Goal: Information Seeking & Learning: Check status

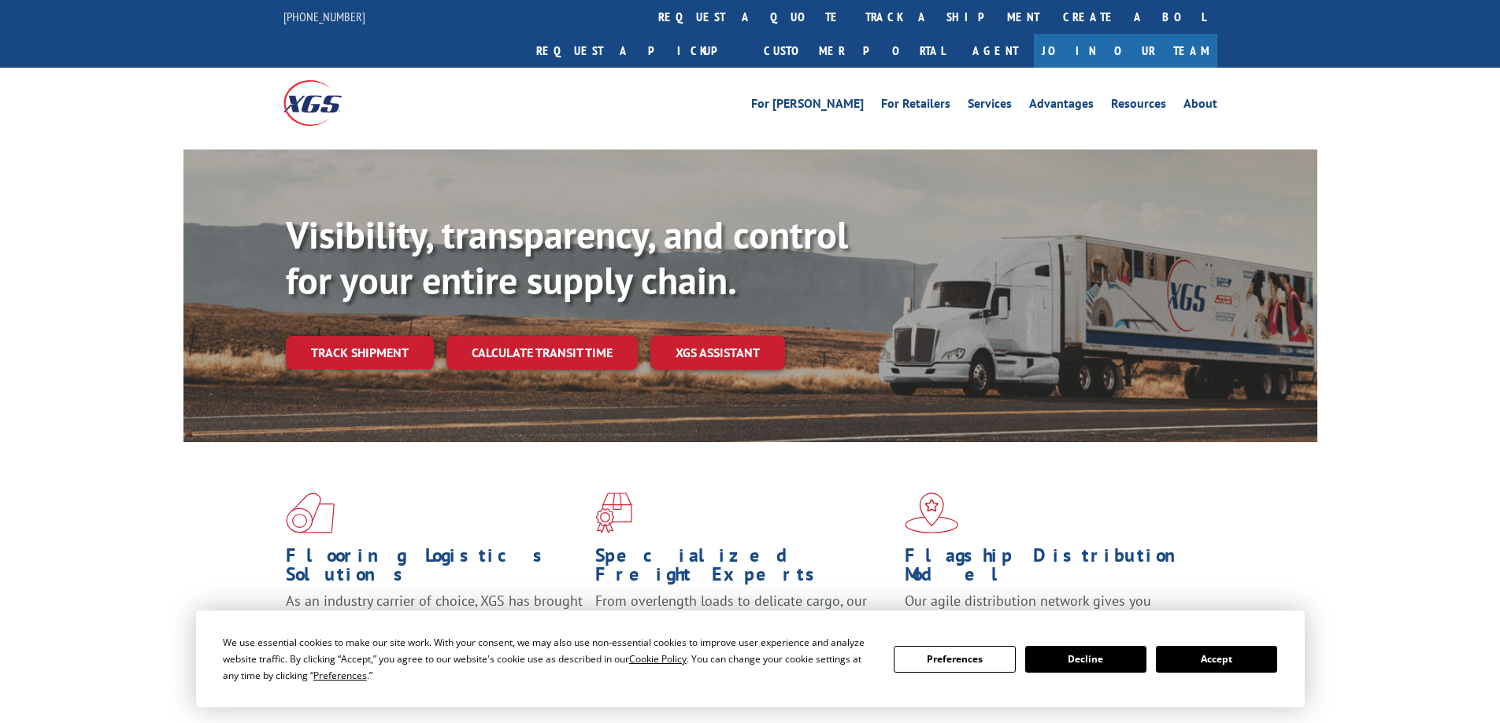
click at [1233, 666] on button "Accept" at bounding box center [1216, 659] width 121 height 27
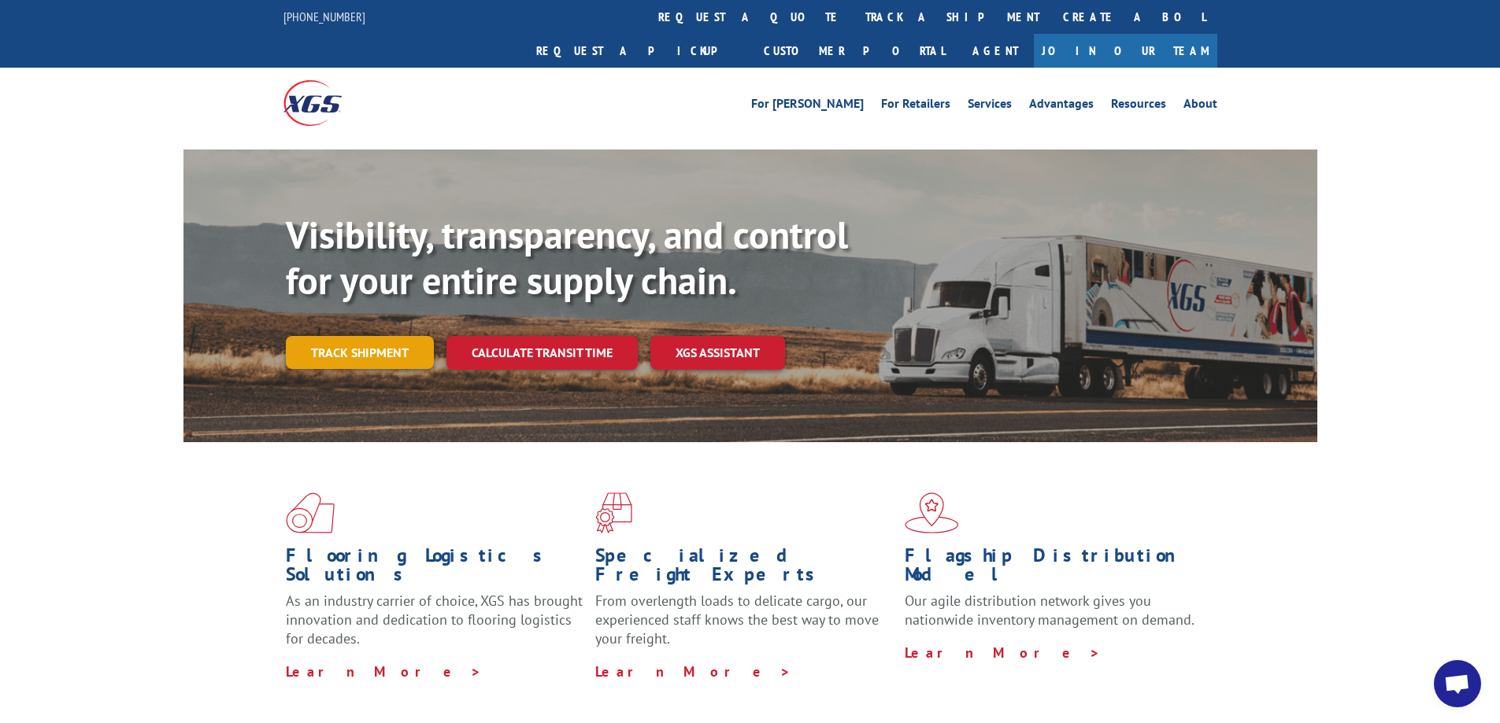
click at [353, 336] on link "Track shipment" at bounding box center [360, 352] width 148 height 33
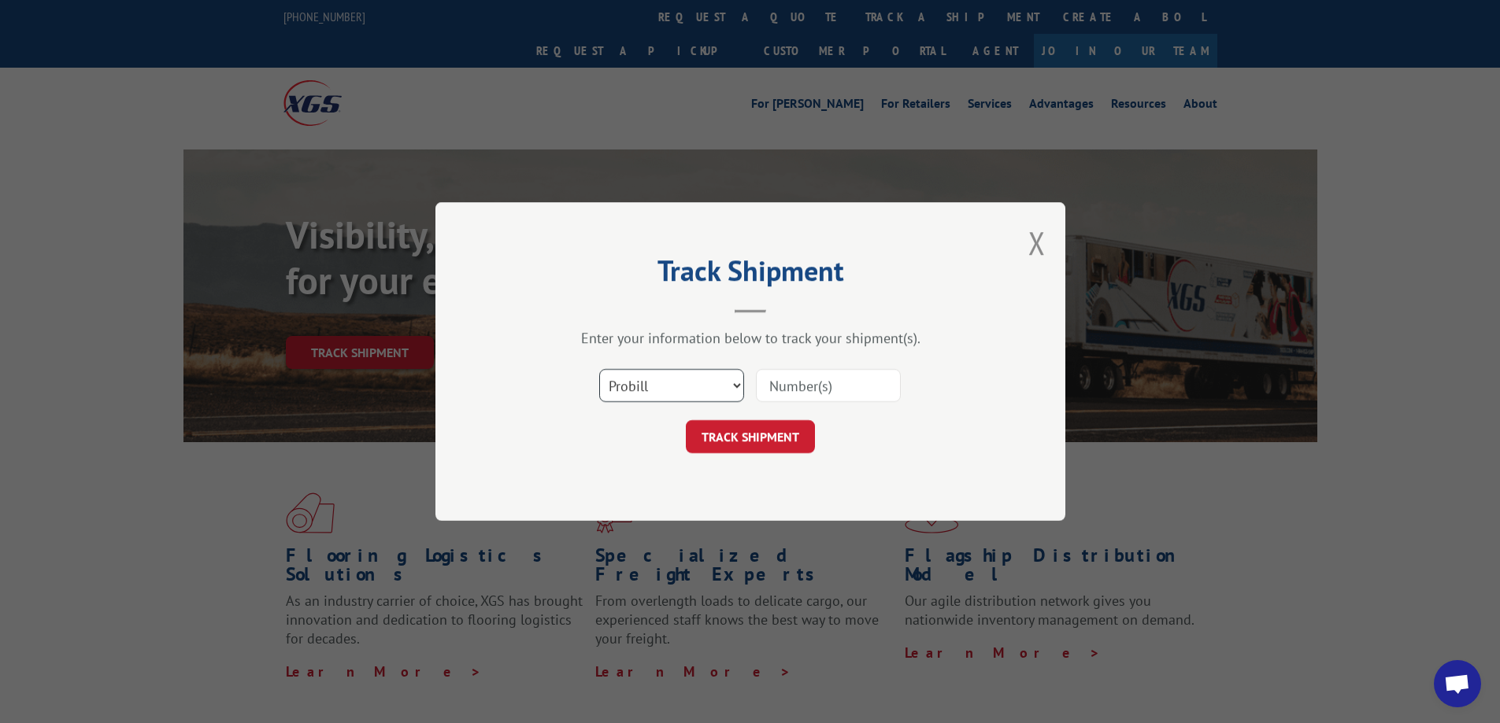
click at [638, 386] on select "Select category... Probill BOL PO" at bounding box center [671, 385] width 145 height 33
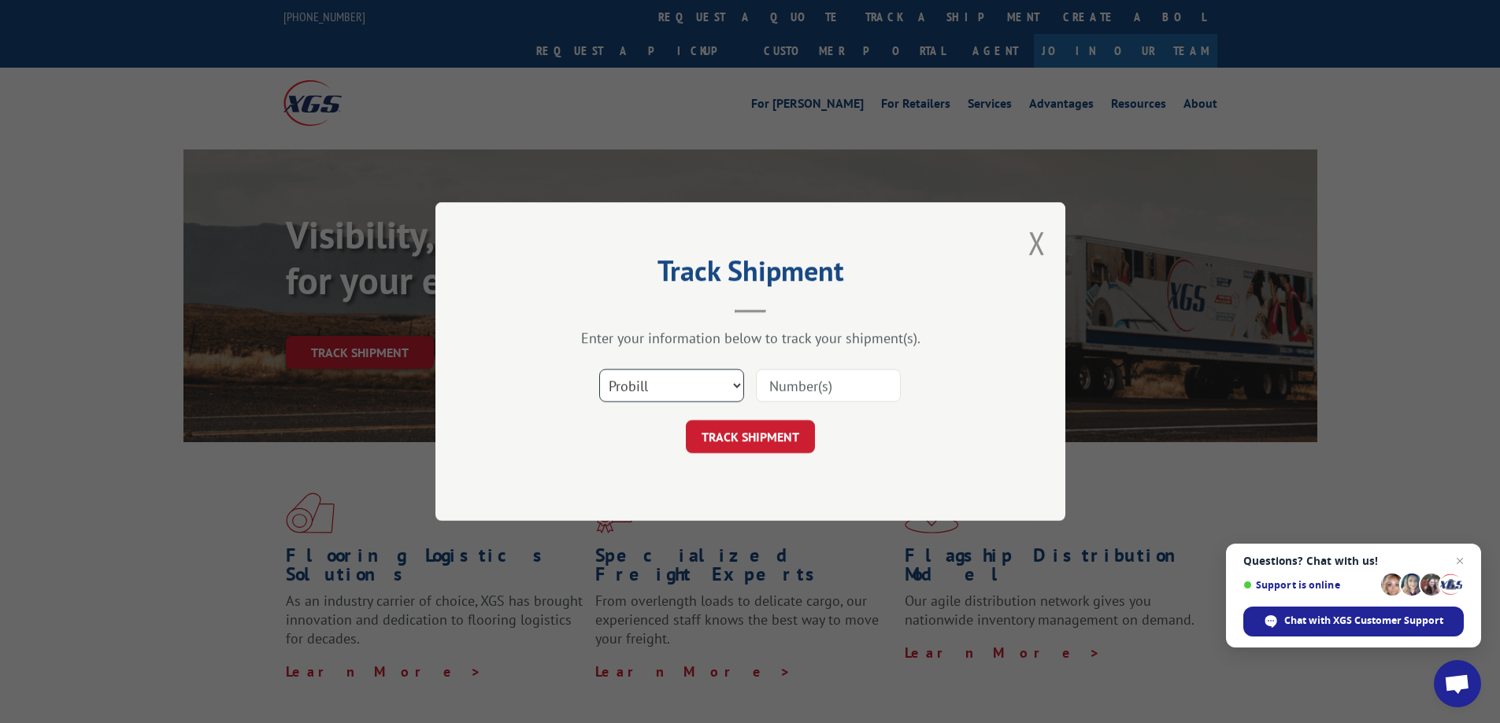
select select "bol"
click at [599, 369] on select "Select category... Probill BOL PO" at bounding box center [671, 385] width 145 height 33
click at [804, 380] on input at bounding box center [828, 385] width 145 height 33
paste input "7041841"
type input "7041841"
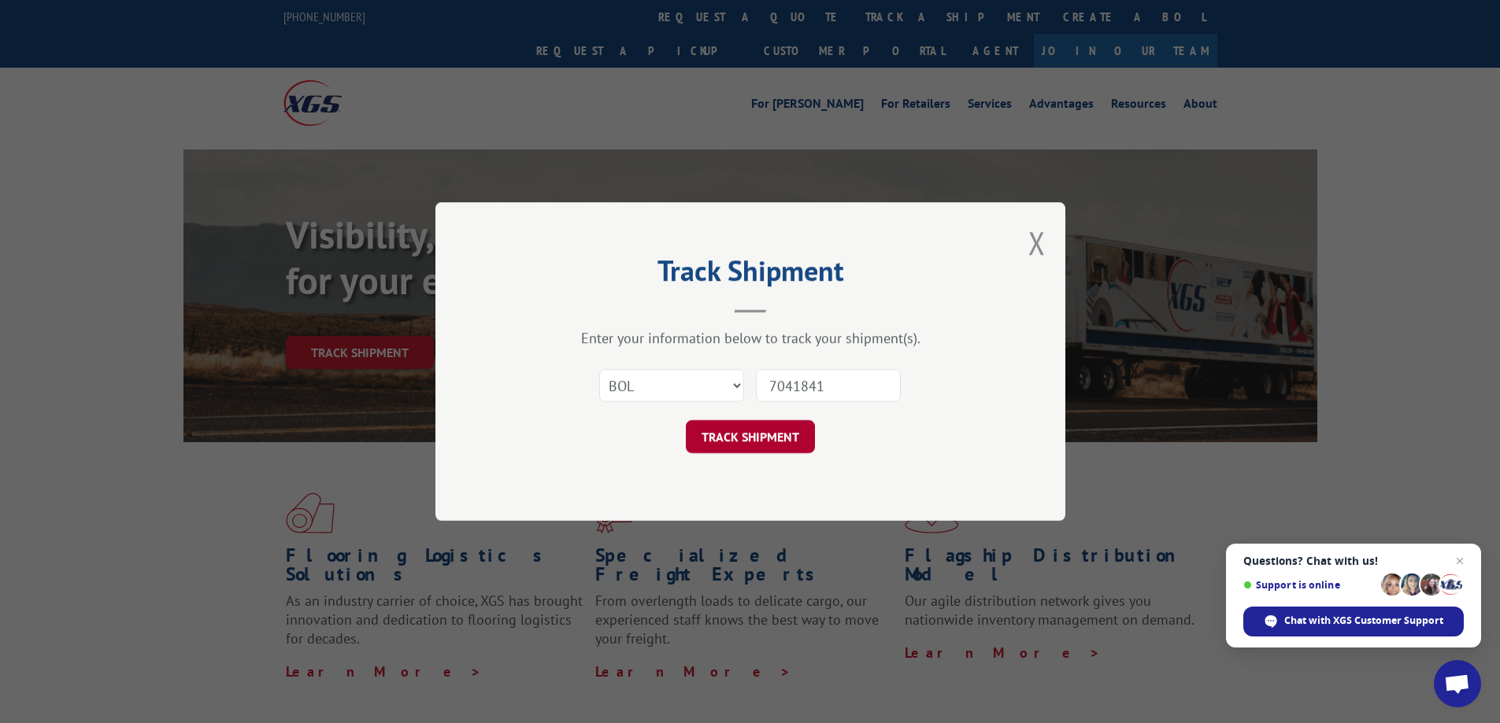
click at [734, 443] on button "TRACK SHIPMENT" at bounding box center [750, 436] width 129 height 33
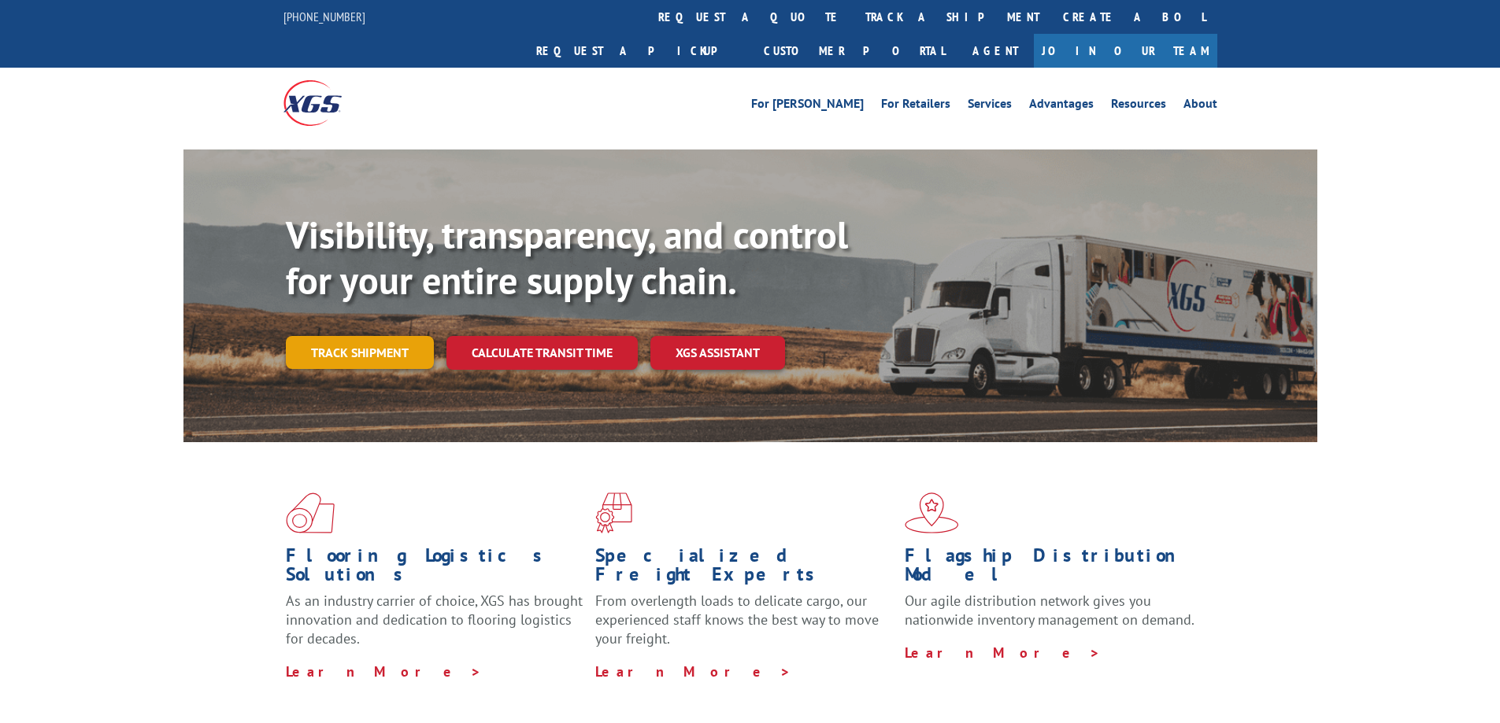
click at [343, 336] on link "Track shipment" at bounding box center [360, 352] width 148 height 33
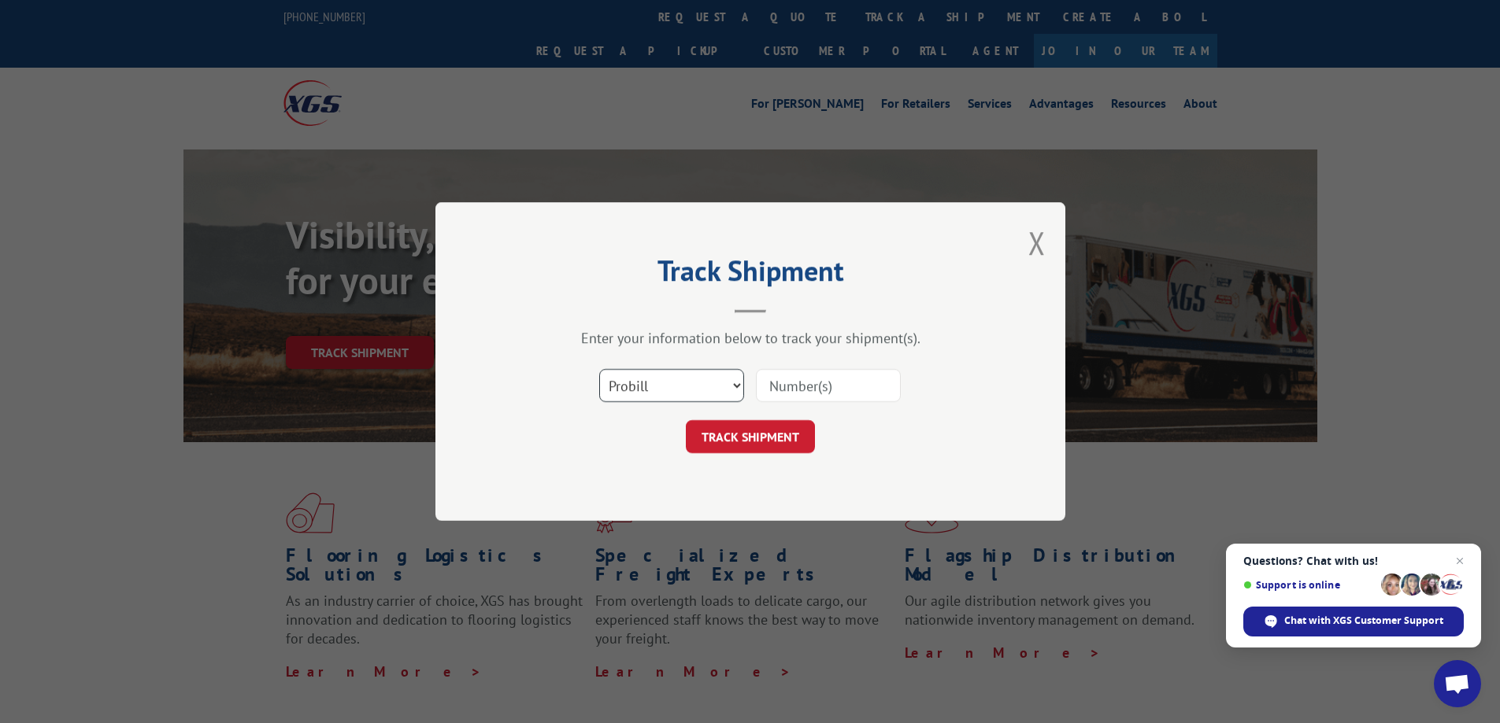
click at [653, 387] on select "Select category... Probill BOL PO" at bounding box center [671, 385] width 145 height 33
select select "bol"
click at [599, 369] on select "Select category... Probill BOL PO" at bounding box center [671, 385] width 145 height 33
click at [797, 376] on input at bounding box center [828, 385] width 145 height 33
paste input "470390"
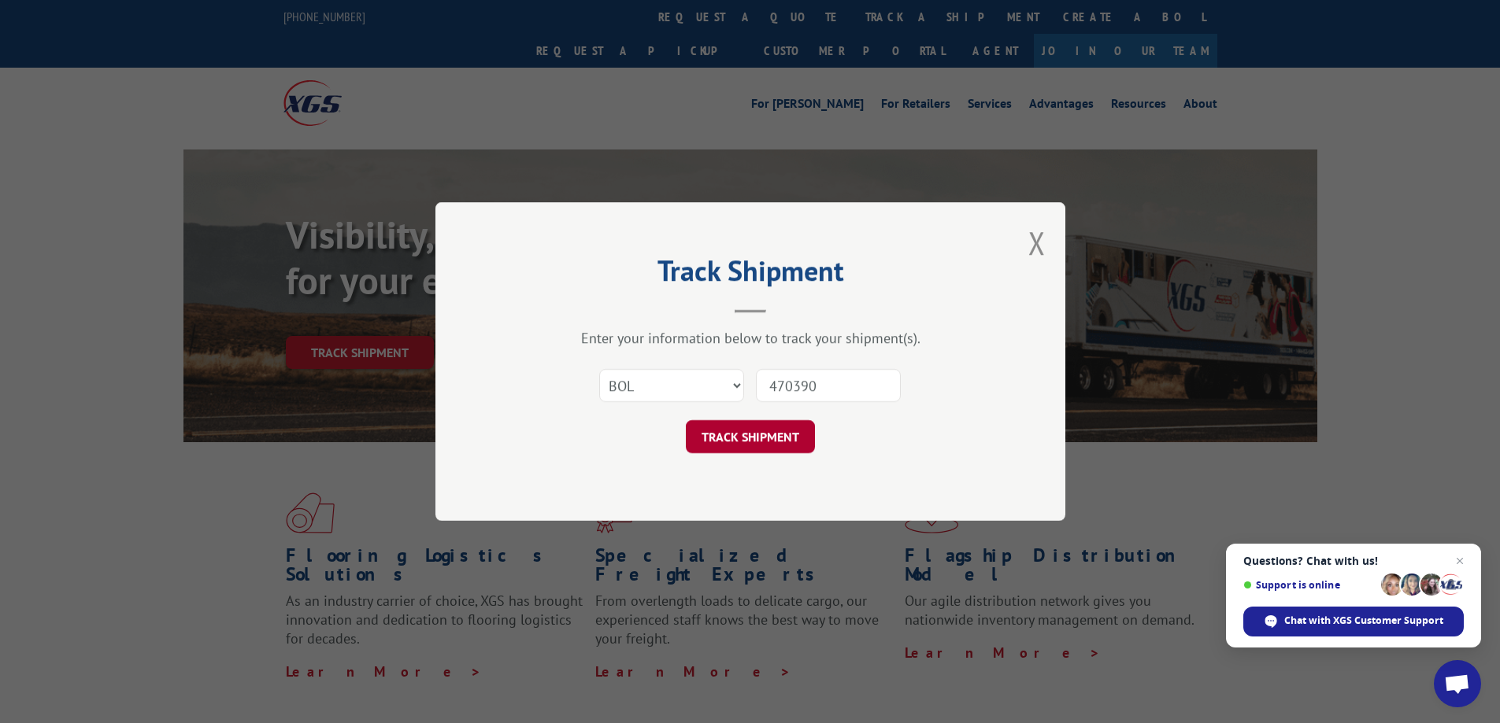
type input "470390"
click at [753, 428] on button "TRACK SHIPMENT" at bounding box center [750, 436] width 129 height 33
